Goal: Go to known website: Access a specific website the user already knows

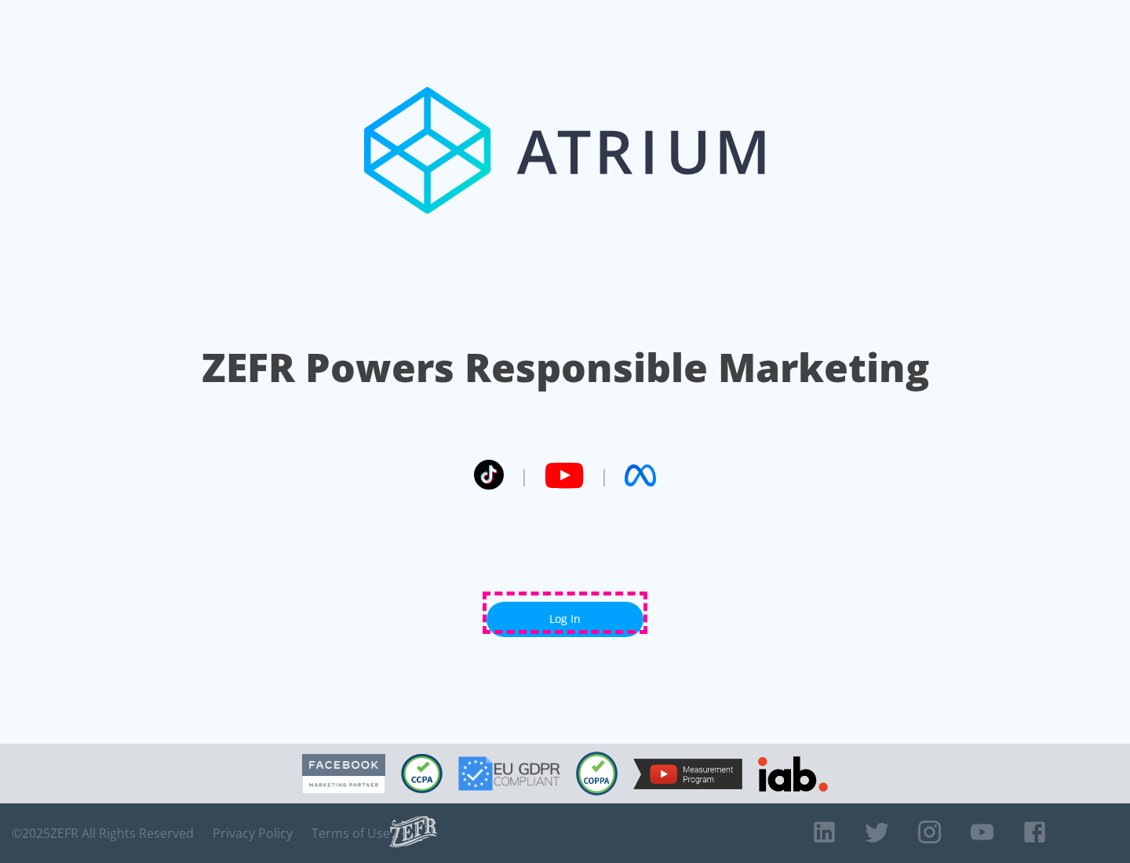
click at [565, 613] on link "Log In" at bounding box center [564, 619] width 157 height 35
